Goal: Communication & Community: Answer question/provide support

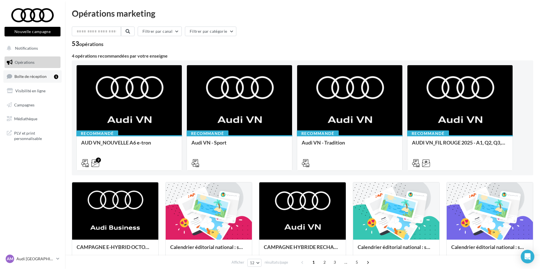
click at [28, 78] on span "Boîte de réception" at bounding box center [30, 76] width 32 height 5
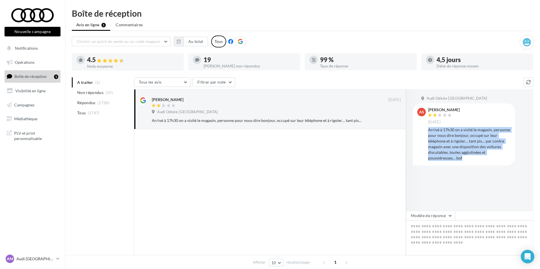
drag, startPoint x: 465, startPoint y: 159, endPoint x: 428, endPoint y: 131, distance: 46.8
click at [428, 131] on div "Arrivé à 17h30 on a visité le magasin, personne pour nous dire bonjour, occupé …" at bounding box center [469, 144] width 83 height 34
copy div "Arrivé à 17h30 on a visité le magasin, personne pour nous dire bonjour, occupé …"
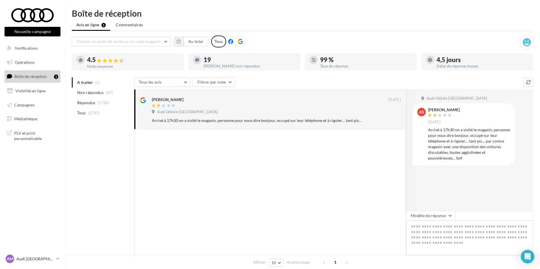
click at [444, 230] on textarea at bounding box center [469, 238] width 127 height 35
paste textarea "**********"
type textarea "**********"
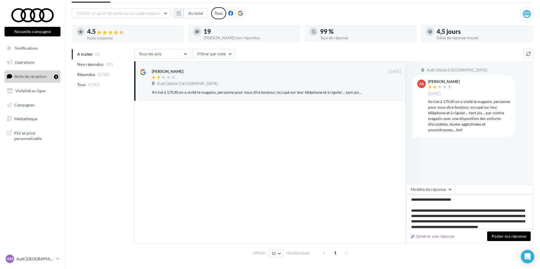
drag, startPoint x: 462, startPoint y: 199, endPoint x: 425, endPoint y: 201, distance: 37.3
click at [425, 201] on textarea "**********" at bounding box center [469, 211] width 127 height 35
type textarea "**********"
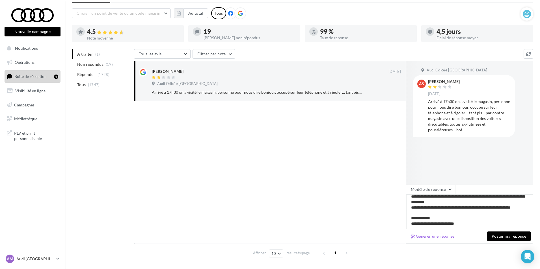
scroll to position [52, 0]
type textarea "**********"
drag, startPoint x: 430, startPoint y: 121, endPoint x: 448, endPoint y: 129, distance: 18.9
click at [432, 123] on div "Arrivé à 17h30 on a visité le magasin, personne pour nous dire bonjour, occupé …" at bounding box center [469, 116] width 83 height 34
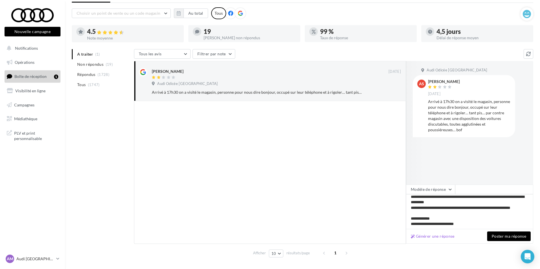
click at [464, 130] on div "Arrivé à 17h30 on a visité le magasin, personne pour nous dire bonjour, occupé …" at bounding box center [469, 116] width 83 height 34
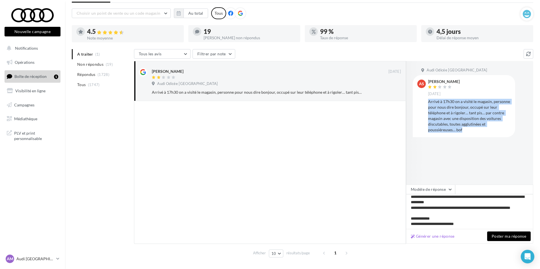
drag, startPoint x: 466, startPoint y: 131, endPoint x: 428, endPoint y: 102, distance: 47.2
click at [428, 102] on div "Arrivé à 17h30 on a visité le magasin, personne pour nous dire bonjour, occupé …" at bounding box center [469, 116] width 83 height 34
copy div "Arrivé à 17h30 on a visité le magasin, personne pour nous dire bonjour, occupé …"
click at [464, 216] on textarea "**********" at bounding box center [469, 211] width 127 height 35
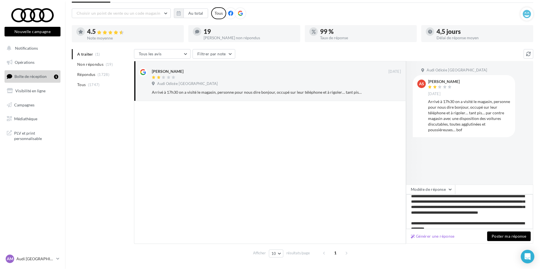
scroll to position [0, 0]
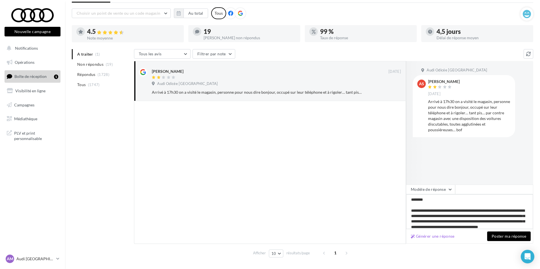
drag, startPoint x: 462, startPoint y: 224, endPoint x: 395, endPoint y: 186, distance: 77.1
click at [395, 186] on div "[PERSON_NAME] [DATE] Audi Odicée [GEOGRAPHIC_DATA] à 17h30 on a visité le magas…" at bounding box center [333, 152] width 399 height 183
drag, startPoint x: 288, startPoint y: 166, endPoint x: 279, endPoint y: 172, distance: 10.6
click at [288, 166] on div at bounding box center [270, 172] width 272 height 143
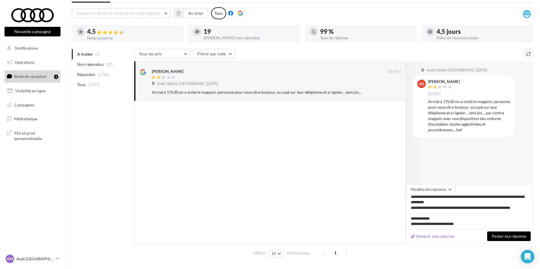
scroll to position [52, 0]
click at [494, 239] on button "Poster ma réponse" at bounding box center [509, 237] width 44 height 10
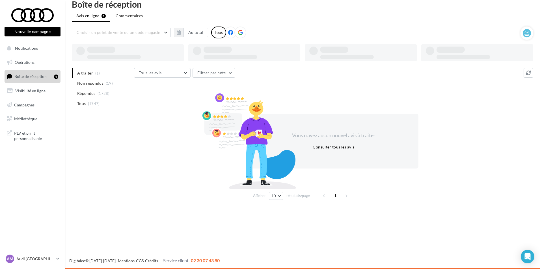
scroll to position [9, 0]
click at [176, 34] on button "button" at bounding box center [179, 33] width 10 height 10
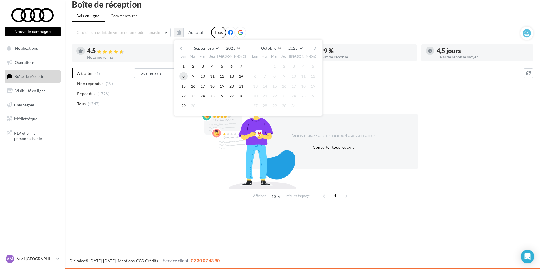
drag, startPoint x: 183, startPoint y: 68, endPoint x: 185, endPoint y: 73, distance: 5.9
click at [183, 68] on button "1" at bounding box center [183, 66] width 8 height 8
click at [184, 104] on button "29" at bounding box center [183, 106] width 8 height 8
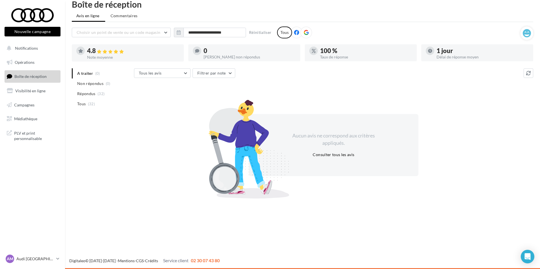
click at [114, 104] on li "Tous (32)" at bounding box center [102, 104] width 60 height 10
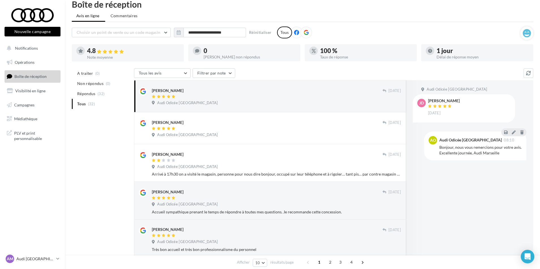
click at [107, 155] on div "A traiter (0) Non répondus (0) Répondus (32) Tous (32) Tous les avis Tous les a…" at bounding box center [302, 261] width 461 height 387
click at [106, 176] on div "A traiter (0) Non répondus (0) Répondus (32) Tous (32) Tous les avis Tous les a…" at bounding box center [302, 261] width 461 height 387
click at [176, 34] on button "button" at bounding box center [179, 33] width 10 height 10
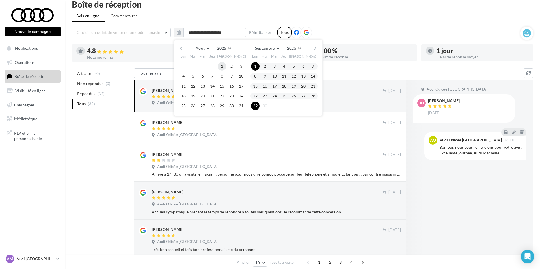
click at [221, 67] on button "1" at bounding box center [222, 66] width 8 height 8
click at [243, 106] on button "31" at bounding box center [241, 106] width 8 height 8
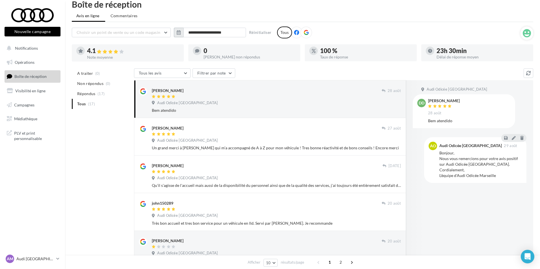
click at [181, 34] on button "button" at bounding box center [179, 33] width 10 height 10
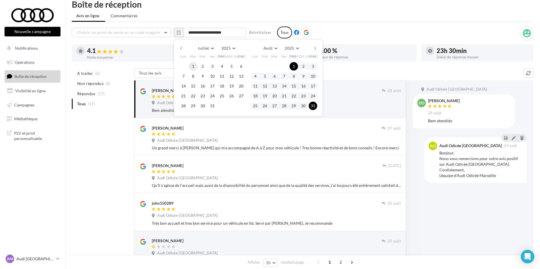
click at [194, 66] on button "1" at bounding box center [193, 66] width 8 height 8
click at [212, 105] on button "31" at bounding box center [212, 106] width 8 height 8
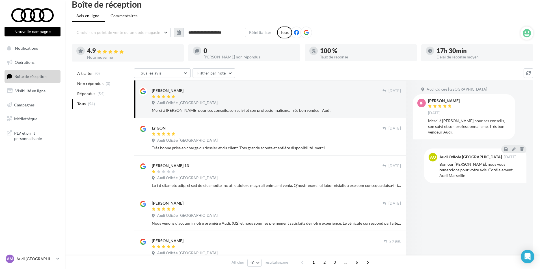
click at [178, 32] on icon "button" at bounding box center [179, 32] width 4 height 5
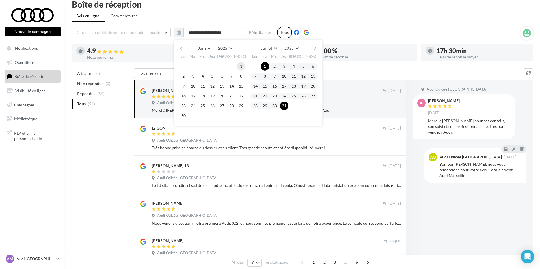
click at [243, 66] on button "1" at bounding box center [241, 66] width 8 height 8
click at [185, 116] on button "30" at bounding box center [183, 116] width 8 height 8
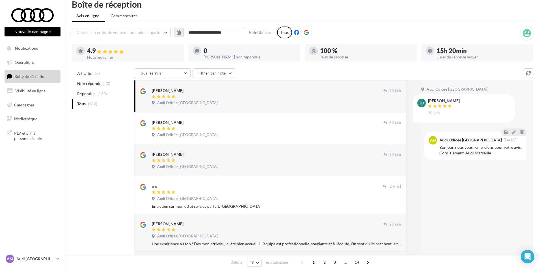
click at [176, 31] on button "button" at bounding box center [179, 33] width 10 height 10
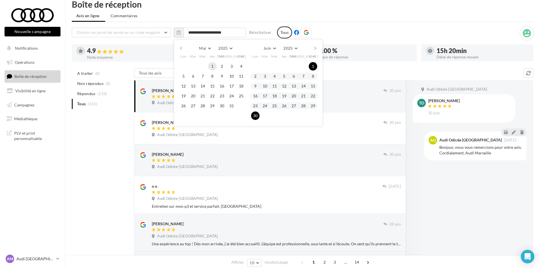
click at [209, 65] on button "1" at bounding box center [212, 66] width 8 height 8
click at [231, 103] on button "31" at bounding box center [231, 106] width 8 height 8
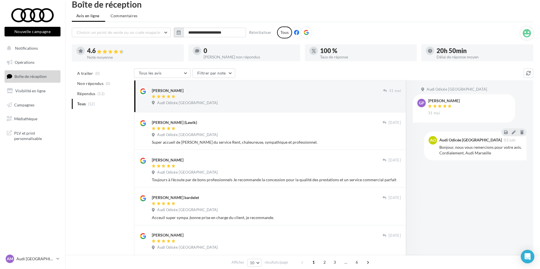
click at [180, 30] on icon "button" at bounding box center [179, 32] width 4 height 5
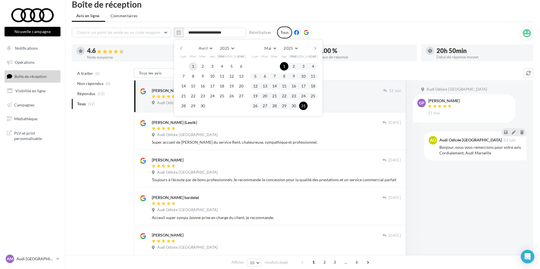
click at [194, 68] on button "1" at bounding box center [193, 66] width 8 height 8
click at [204, 105] on button "30" at bounding box center [202, 106] width 8 height 8
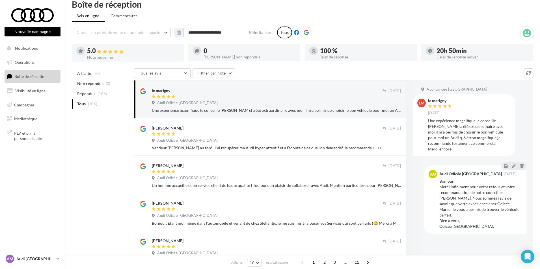
click at [45, 259] on p "Audi [GEOGRAPHIC_DATA]" at bounding box center [35, 259] width 38 height 6
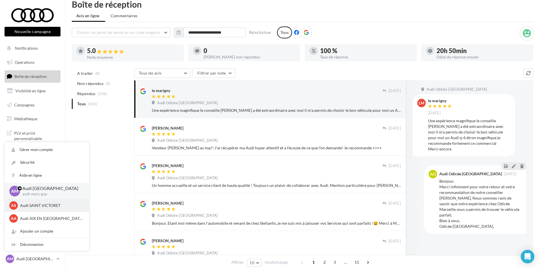
click at [34, 207] on p "Audi SAINT VICTORET" at bounding box center [51, 206] width 62 height 6
